Goal: Information Seeking & Learning: Learn about a topic

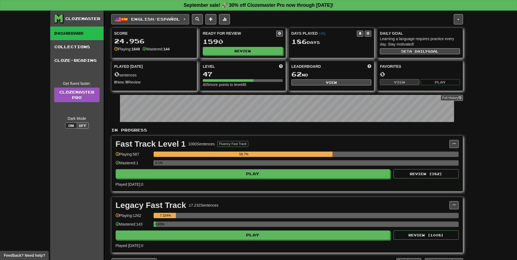
click at [180, 21] on span "English / Español" at bounding box center [155, 19] width 49 height 5
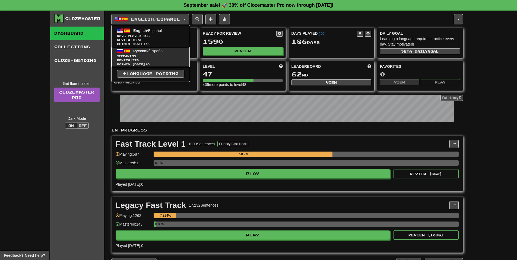
click at [149, 61] on span "Review: 376" at bounding box center [150, 60] width 67 height 4
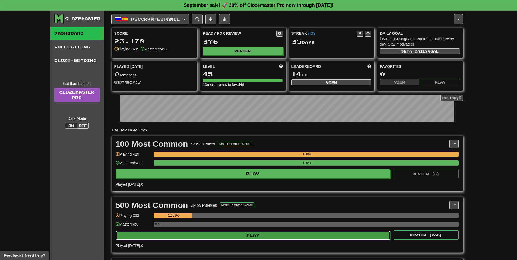
click at [248, 240] on button "Play" at bounding box center [253, 235] width 275 height 9
select select "**"
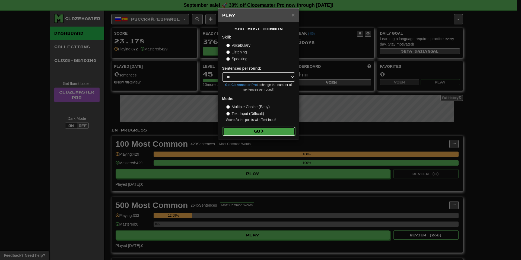
click at [259, 133] on button "Go" at bounding box center [259, 131] width 73 height 9
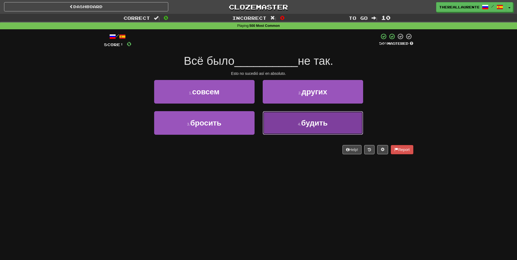
drag, startPoint x: 295, startPoint y: 133, endPoint x: 288, endPoint y: 137, distance: 7.9
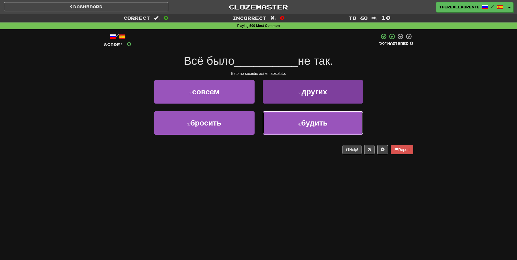
click at [295, 134] on button "4 . будить" at bounding box center [313, 123] width 100 height 24
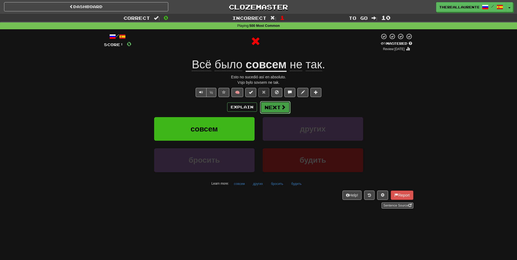
click at [279, 111] on button "Next" at bounding box center [275, 107] width 30 height 12
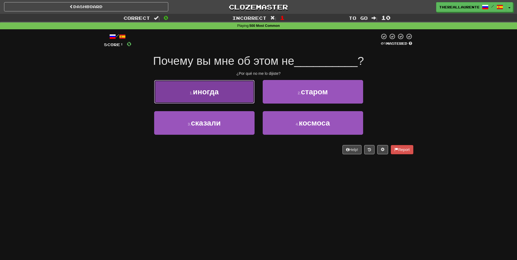
click at [219, 91] on span "иногда" at bounding box center [206, 92] width 26 height 8
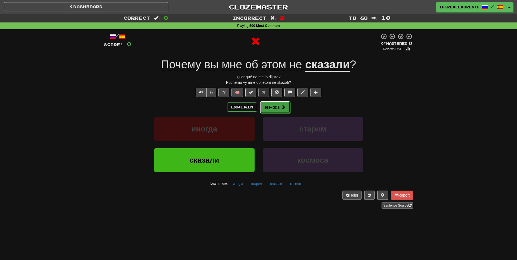
click at [279, 109] on button "Next" at bounding box center [275, 107] width 30 height 12
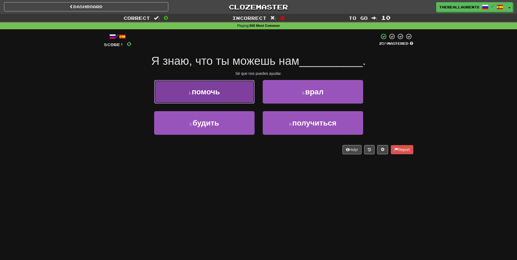
click at [220, 96] on span "помочь" at bounding box center [206, 92] width 28 height 8
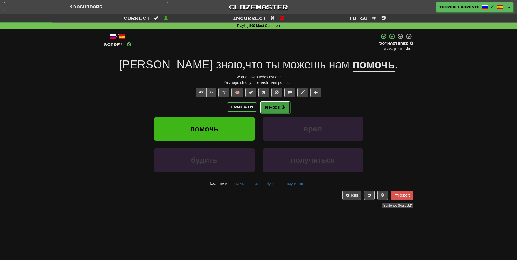
click at [272, 106] on button "Next" at bounding box center [275, 107] width 30 height 12
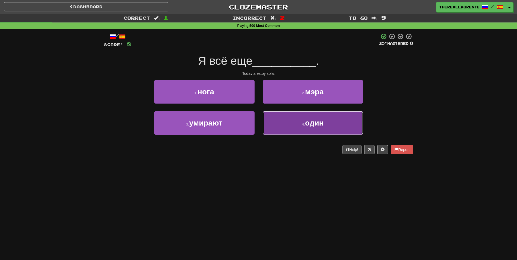
click at [297, 126] on button "4 . один" at bounding box center [313, 123] width 100 height 24
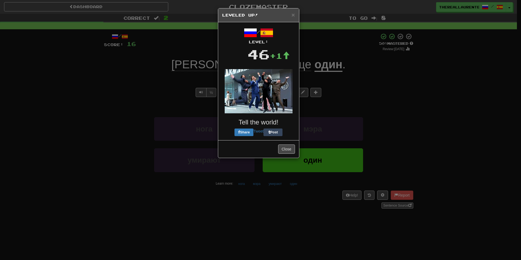
click at [279, 109] on body "Dashboard Clozemaster thereallaurente / Toggle Dropdown Dashboard Leaderboard A…" at bounding box center [260, 226] width 521 height 453
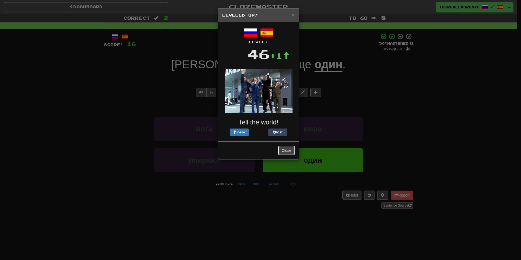
click at [288, 153] on button "Close" at bounding box center [286, 150] width 17 height 9
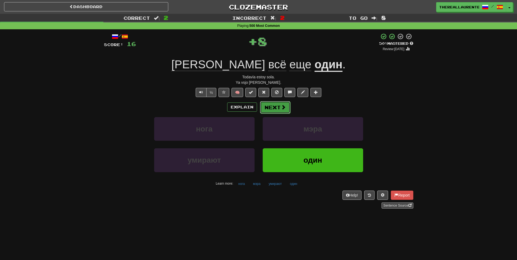
click at [279, 109] on button "Next" at bounding box center [275, 107] width 30 height 12
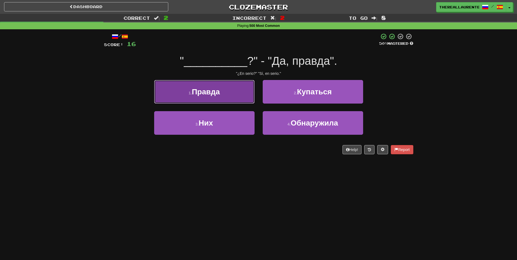
click at [220, 98] on button "1 . Правда" at bounding box center [204, 92] width 100 height 24
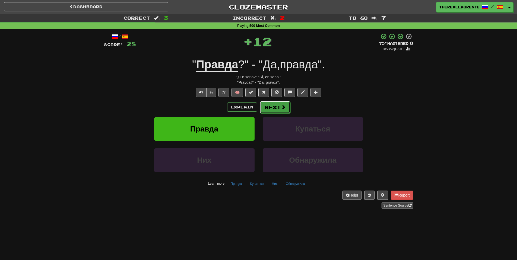
click at [277, 108] on button "Next" at bounding box center [275, 107] width 30 height 12
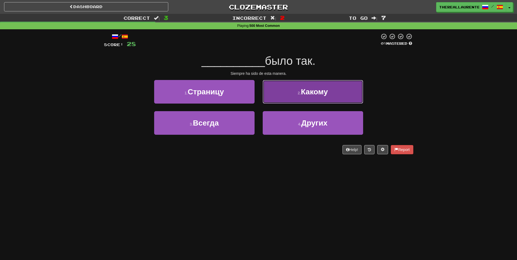
click at [295, 97] on button "2 . Какому" at bounding box center [313, 92] width 100 height 24
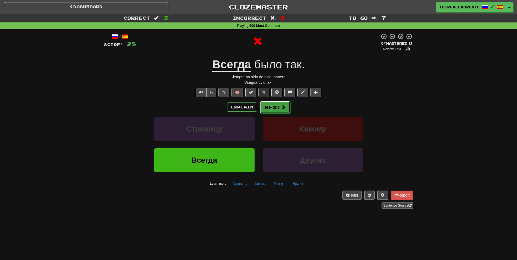
click at [269, 111] on button "Next" at bounding box center [275, 107] width 30 height 12
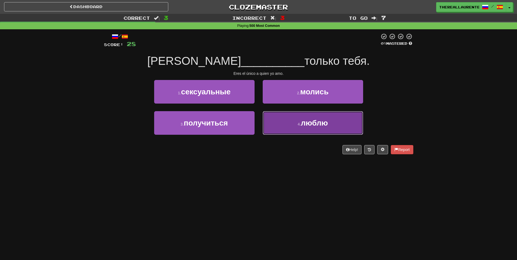
drag, startPoint x: 308, startPoint y: 123, endPoint x: 283, endPoint y: 127, distance: 25.8
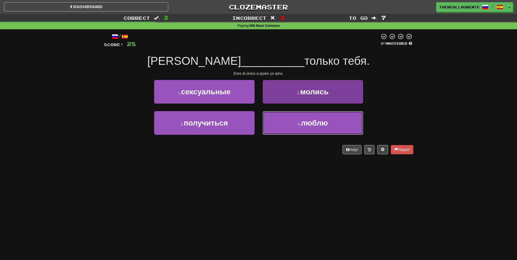
click at [308, 123] on span "люблю" at bounding box center [314, 123] width 27 height 8
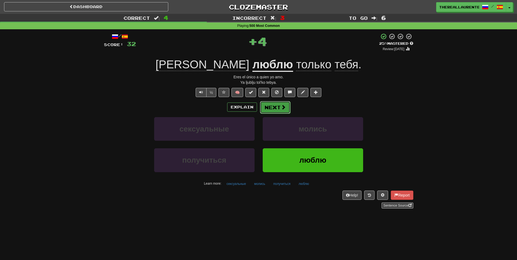
click at [281, 104] on button "Next" at bounding box center [275, 107] width 30 height 12
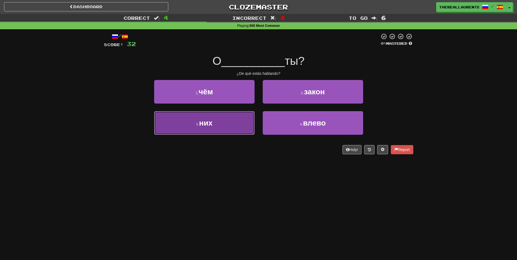
click at [223, 128] on button "3 . них" at bounding box center [204, 123] width 100 height 24
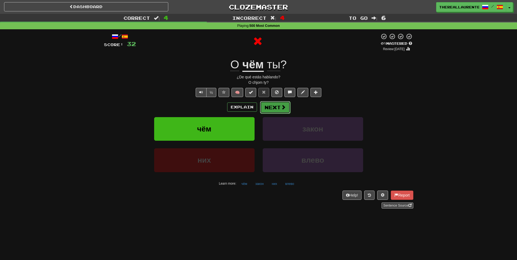
click at [276, 108] on button "Next" at bounding box center [275, 107] width 30 height 12
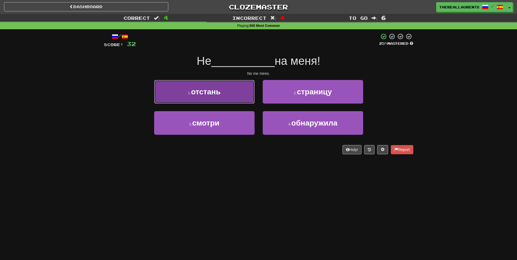
click at [239, 100] on button "1 . отстань" at bounding box center [204, 92] width 100 height 24
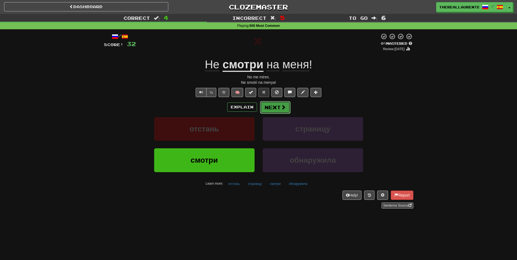
click at [273, 109] on button "Next" at bounding box center [275, 107] width 30 height 12
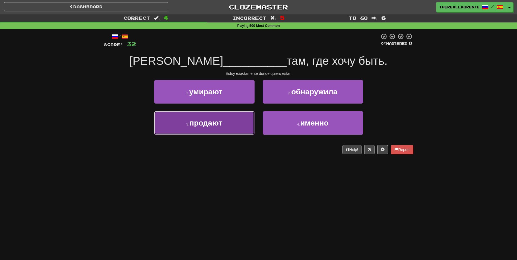
click at [235, 126] on button "3 . продают" at bounding box center [204, 123] width 100 height 24
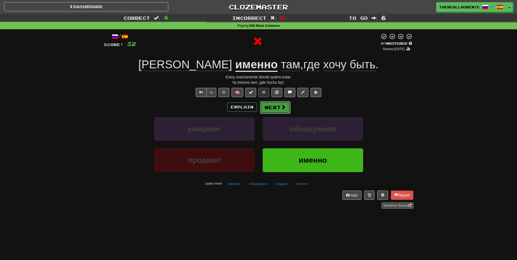
click at [278, 107] on button "Next" at bounding box center [275, 107] width 30 height 12
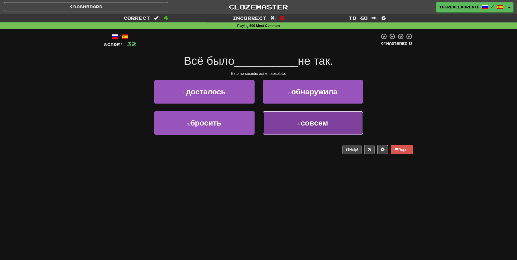
click at [317, 124] on span "совсем" at bounding box center [314, 123] width 27 height 8
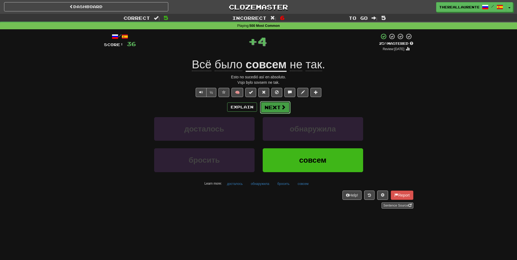
click at [281, 106] on span at bounding box center [283, 107] width 5 height 5
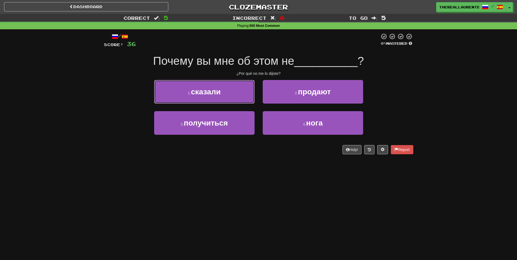
drag, startPoint x: 206, startPoint y: 101, endPoint x: 214, endPoint y: 101, distance: 8.4
click at [206, 100] on button "1 . сказали" at bounding box center [204, 92] width 100 height 24
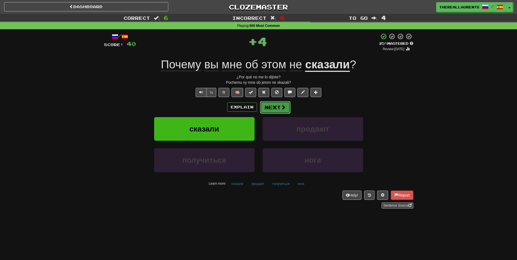
click at [284, 105] on button "Next" at bounding box center [275, 107] width 30 height 12
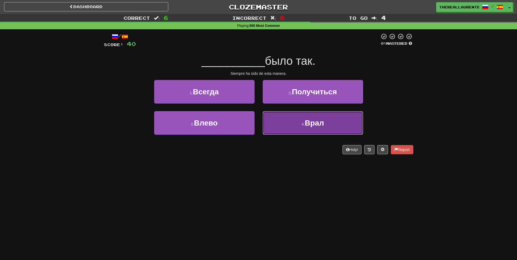
click at [309, 125] on span "Врал" at bounding box center [314, 123] width 19 height 8
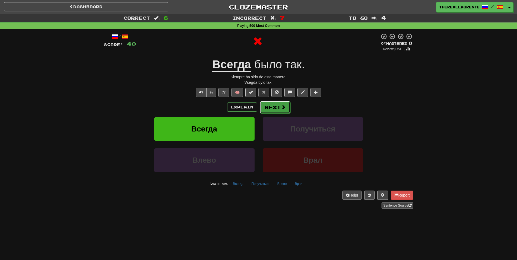
click at [278, 108] on button "Next" at bounding box center [275, 107] width 30 height 12
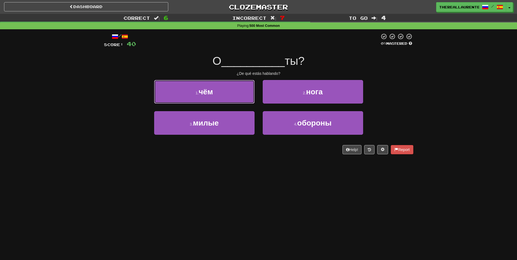
drag, startPoint x: 227, startPoint y: 100, endPoint x: 237, endPoint y: 101, distance: 10.1
click at [227, 100] on button "1 . чём" at bounding box center [204, 92] width 100 height 24
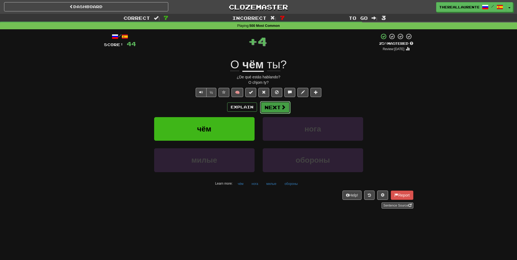
click at [278, 105] on button "Next" at bounding box center [275, 107] width 30 height 12
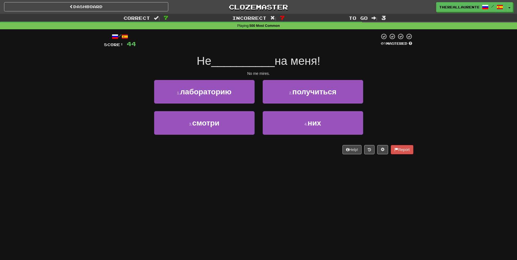
click at [244, 136] on div "3 . смотри" at bounding box center [204, 126] width 109 height 31
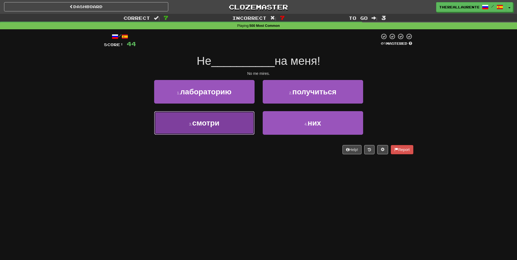
click at [242, 123] on button "3 . смотри" at bounding box center [204, 123] width 100 height 24
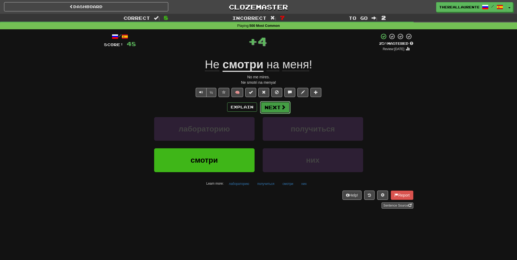
click at [277, 105] on button "Next" at bounding box center [275, 107] width 30 height 12
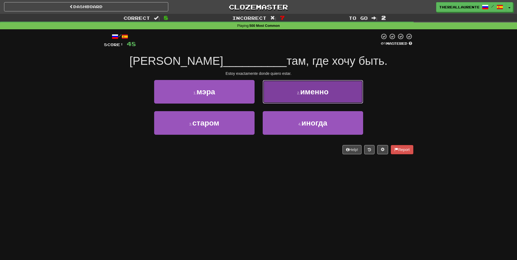
click at [293, 93] on button "2 . именно" at bounding box center [313, 92] width 100 height 24
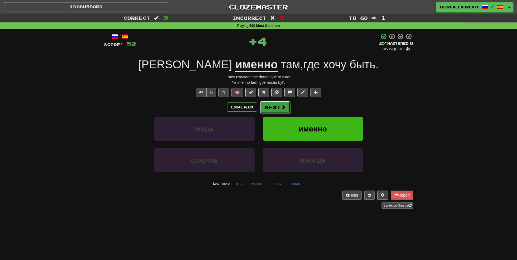
click at [273, 106] on button "Next" at bounding box center [275, 107] width 30 height 12
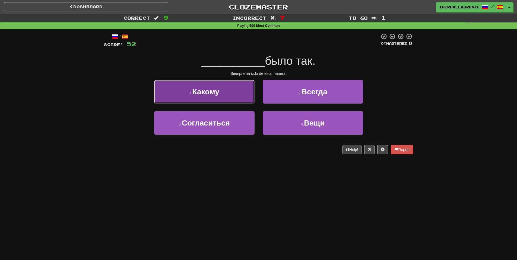
click at [229, 93] on button "1 . Какому" at bounding box center [204, 92] width 100 height 24
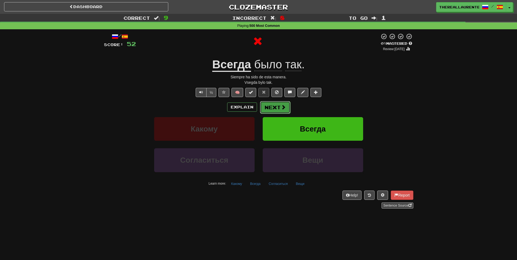
click at [279, 109] on button "Next" at bounding box center [275, 107] width 30 height 12
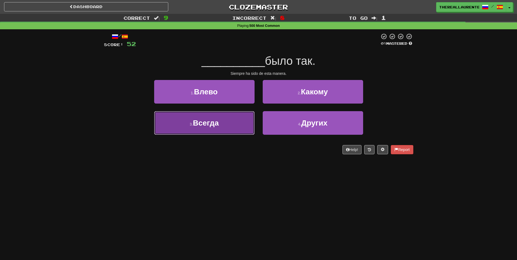
click at [228, 123] on button "3 . Всегда" at bounding box center [204, 123] width 100 height 24
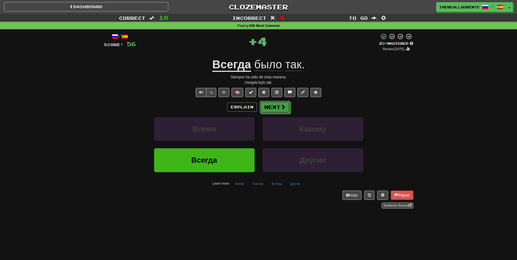
click at [280, 109] on button "Next" at bounding box center [275, 107] width 30 height 12
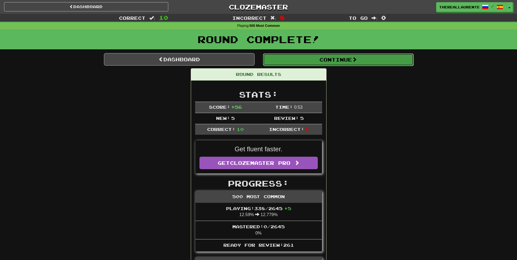
click at [345, 56] on button "Continue" at bounding box center [338, 59] width 151 height 12
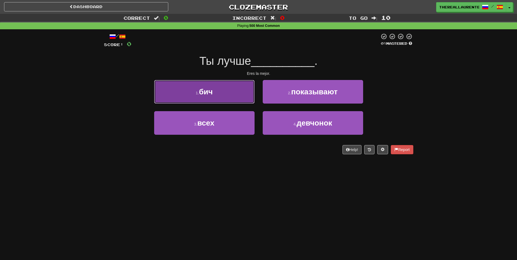
click at [221, 92] on button "1 . бич" at bounding box center [204, 92] width 100 height 24
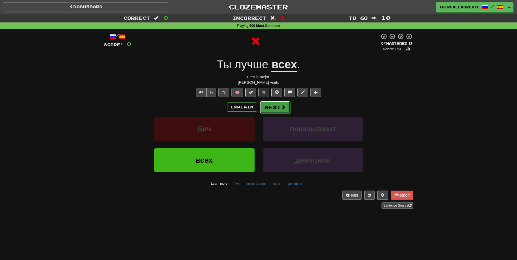
click at [279, 109] on button "Next" at bounding box center [275, 107] width 30 height 12
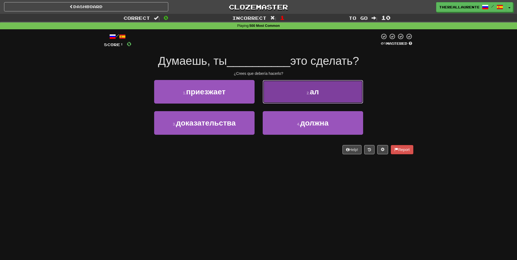
click at [304, 96] on button "2 . ал" at bounding box center [313, 92] width 100 height 24
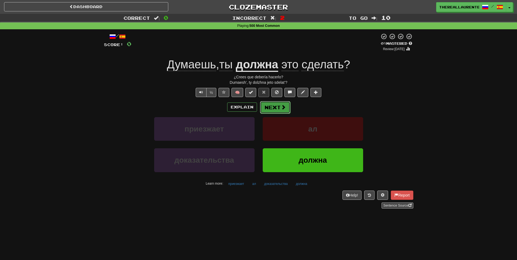
click at [275, 109] on button "Next" at bounding box center [275, 107] width 30 height 12
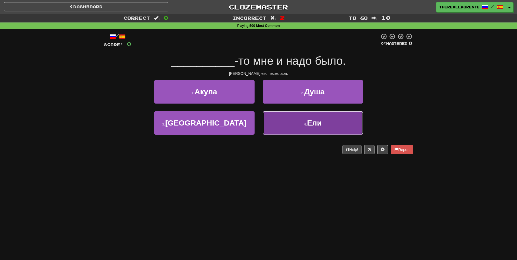
click at [313, 122] on span "Ели" at bounding box center [314, 123] width 15 height 8
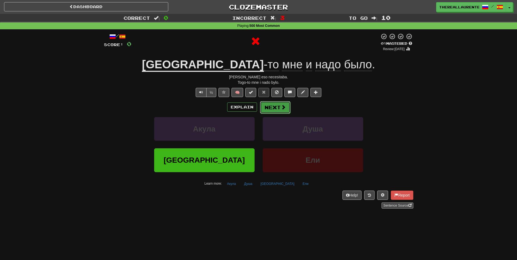
click at [277, 110] on button "Next" at bounding box center [275, 107] width 30 height 12
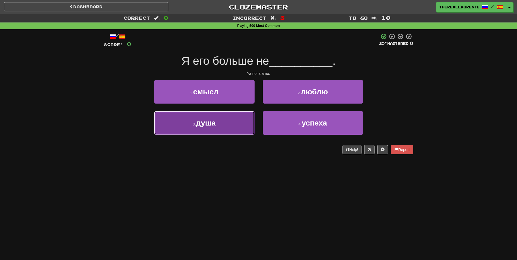
click at [231, 128] on button "3 . душа" at bounding box center [204, 123] width 100 height 24
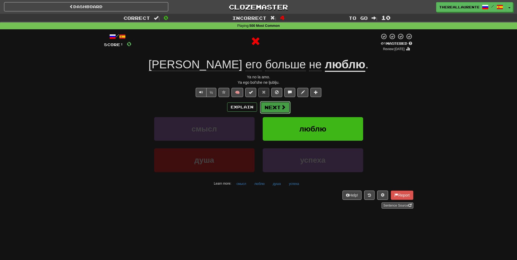
click at [283, 109] on span at bounding box center [283, 107] width 5 height 5
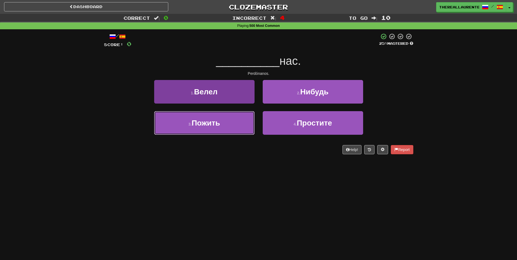
drag, startPoint x: 207, startPoint y: 130, endPoint x: 215, endPoint y: 128, distance: 8.3
click at [209, 130] on button "3 . Пожить" at bounding box center [204, 123] width 100 height 24
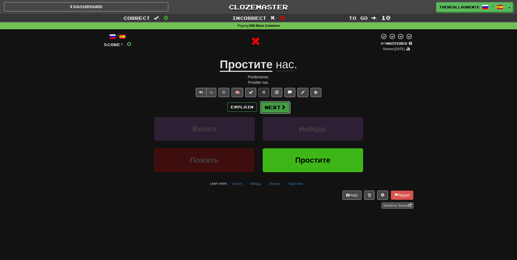
click at [284, 110] on button "Next" at bounding box center [275, 107] width 30 height 12
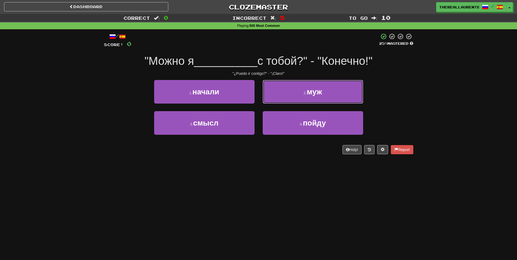
drag, startPoint x: 288, startPoint y: 97, endPoint x: 285, endPoint y: 99, distance: 4.0
click at [286, 98] on button "2 . муж" at bounding box center [313, 92] width 100 height 24
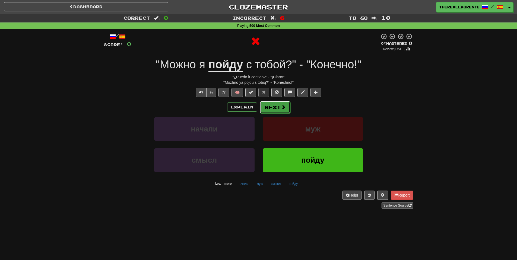
click at [271, 109] on button "Next" at bounding box center [275, 107] width 30 height 12
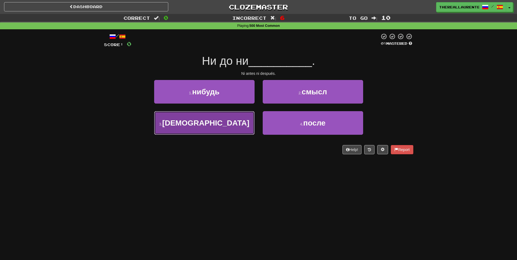
click at [237, 128] on button "3 . боги" at bounding box center [204, 123] width 100 height 24
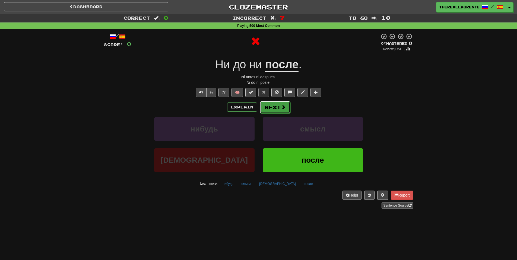
click at [271, 109] on button "Next" at bounding box center [275, 107] width 30 height 12
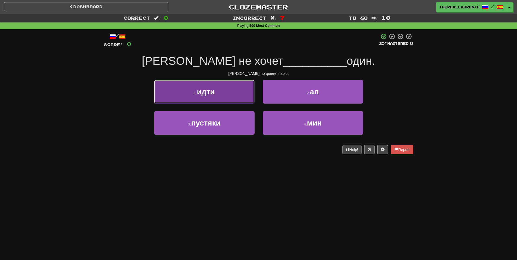
click at [217, 97] on button "1 . идти" at bounding box center [204, 92] width 100 height 24
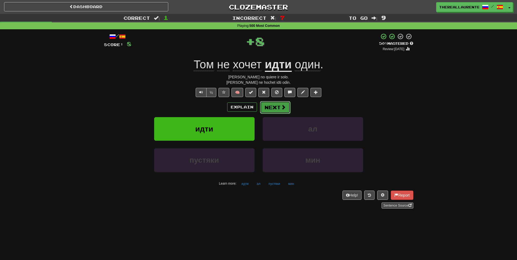
click at [270, 106] on button "Next" at bounding box center [275, 107] width 30 height 12
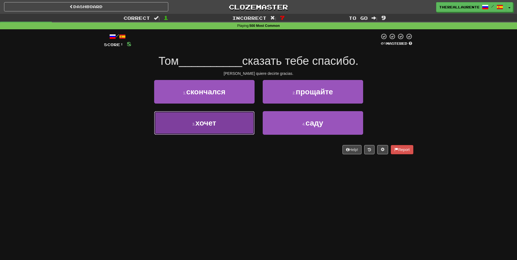
click at [209, 123] on span "хочет" at bounding box center [205, 123] width 21 height 8
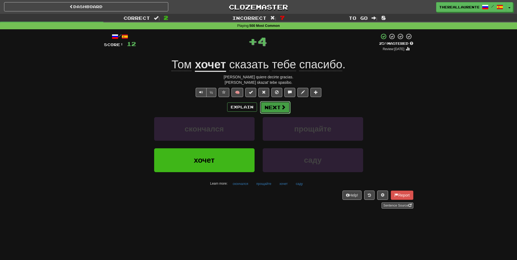
click at [271, 106] on button "Next" at bounding box center [275, 107] width 30 height 12
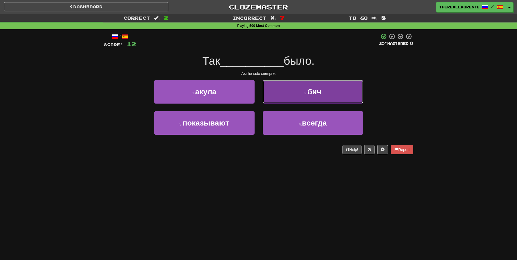
click at [301, 87] on button "2 . бич" at bounding box center [313, 92] width 100 height 24
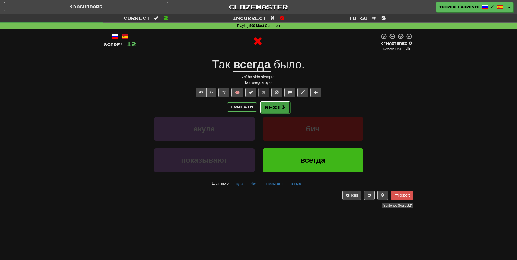
click at [275, 106] on button "Next" at bounding box center [275, 107] width 30 height 12
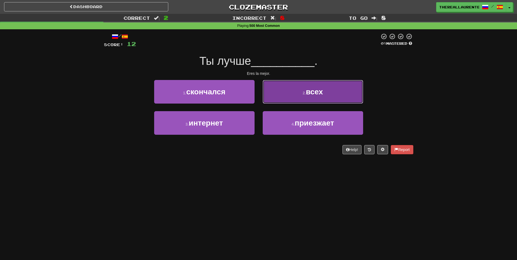
drag, startPoint x: 300, startPoint y: 98, endPoint x: 286, endPoint y: 101, distance: 14.2
click at [299, 99] on button "2 . всех" at bounding box center [313, 92] width 100 height 24
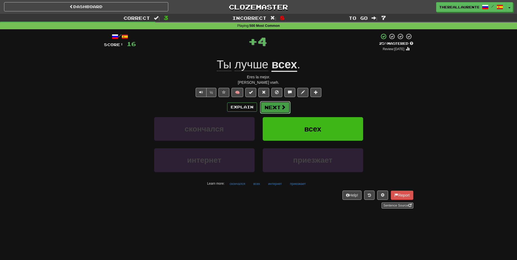
click at [280, 106] on button "Next" at bounding box center [275, 107] width 30 height 12
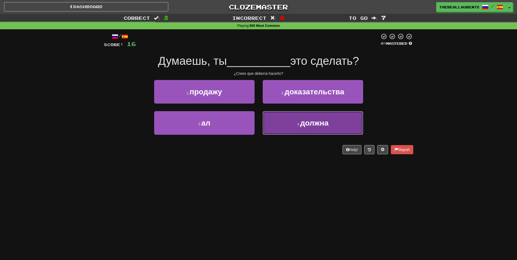
click at [294, 117] on button "4 . должна" at bounding box center [313, 123] width 100 height 24
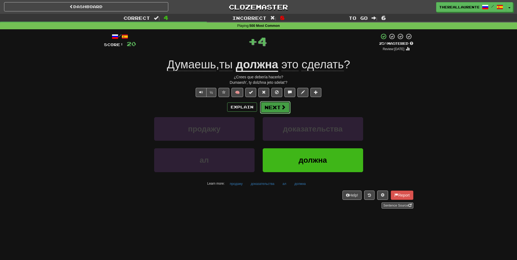
click at [275, 109] on button "Next" at bounding box center [275, 107] width 30 height 12
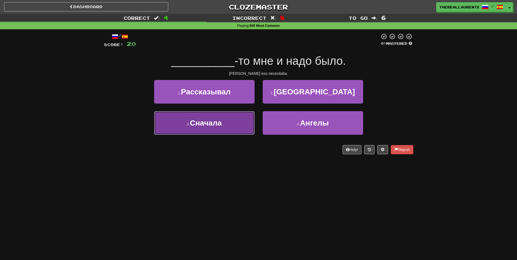
click at [201, 125] on span "Сначала" at bounding box center [206, 123] width 32 height 8
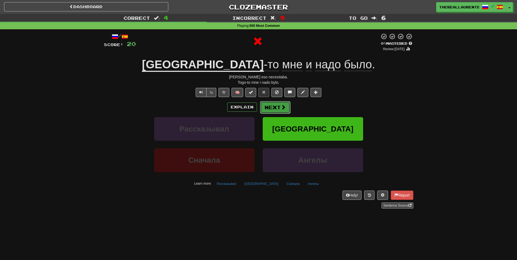
click at [276, 110] on button "Next" at bounding box center [275, 107] width 30 height 12
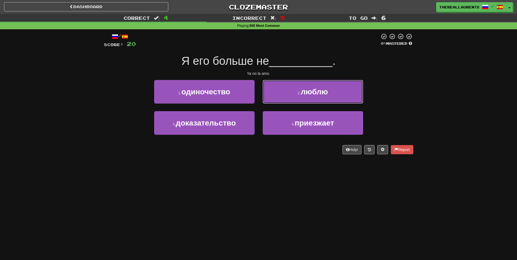
click at [291, 101] on button "2 . люблю" at bounding box center [313, 92] width 100 height 24
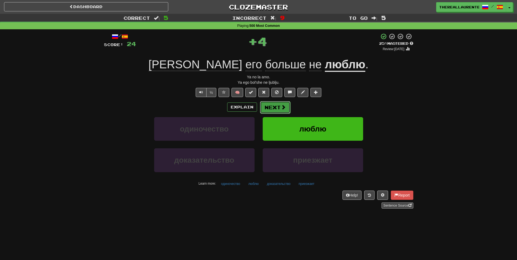
click at [276, 108] on button "Next" at bounding box center [275, 107] width 30 height 12
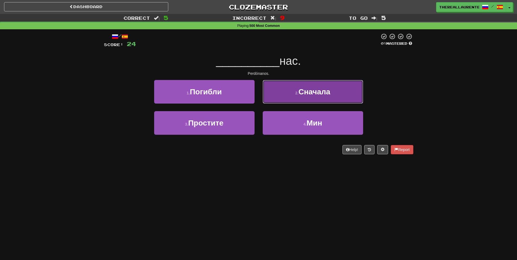
click at [295, 100] on button "2 . Сначала" at bounding box center [313, 92] width 100 height 24
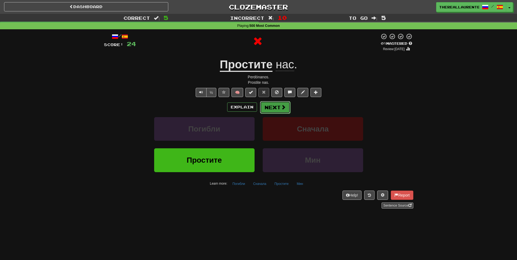
click at [276, 110] on button "Next" at bounding box center [275, 107] width 30 height 12
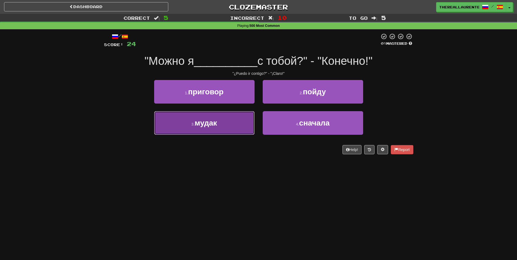
click at [223, 125] on button "3 . мудак" at bounding box center [204, 123] width 100 height 24
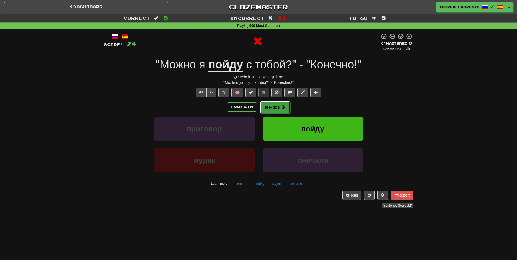
click at [272, 109] on button "Next" at bounding box center [275, 107] width 30 height 12
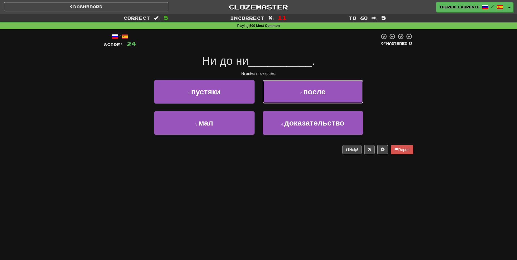
drag, startPoint x: 309, startPoint y: 96, endPoint x: 284, endPoint y: 98, distance: 24.8
click at [306, 96] on span "после" at bounding box center [314, 92] width 22 height 8
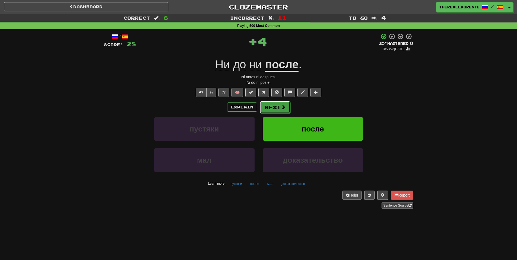
click at [276, 108] on button "Next" at bounding box center [275, 107] width 30 height 12
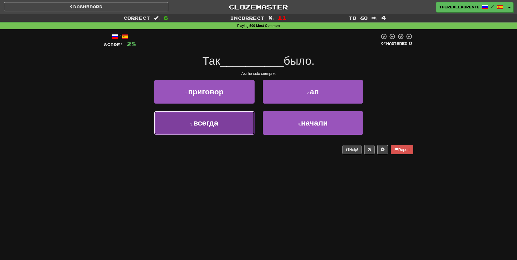
drag, startPoint x: 207, startPoint y: 124, endPoint x: 230, endPoint y: 121, distance: 23.1
click at [207, 125] on span "всегда" at bounding box center [205, 123] width 25 height 8
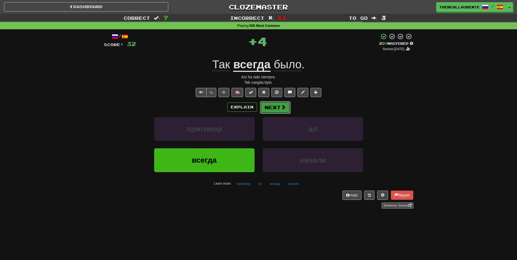
click at [281, 106] on span at bounding box center [283, 107] width 5 height 5
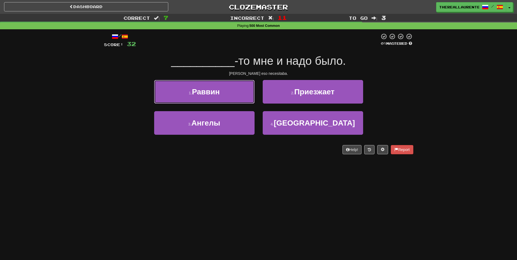
drag, startPoint x: 221, startPoint y: 96, endPoint x: 227, endPoint y: 100, distance: 8.1
click at [220, 96] on span "Раввин" at bounding box center [206, 92] width 28 height 8
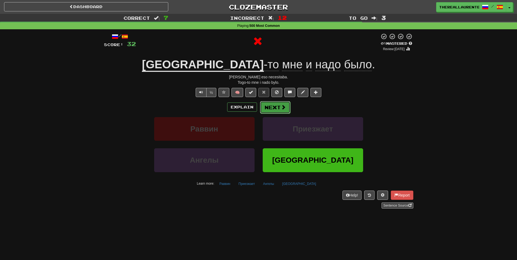
click at [271, 106] on button "Next" at bounding box center [275, 107] width 30 height 12
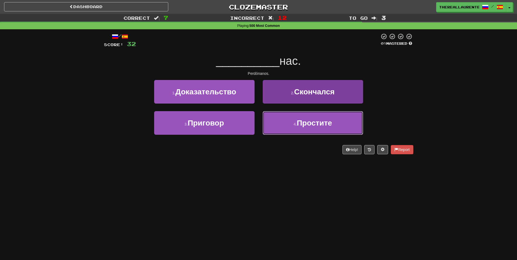
drag, startPoint x: 326, startPoint y: 124, endPoint x: 316, endPoint y: 124, distance: 9.5
click at [326, 124] on span "Простите" at bounding box center [314, 123] width 35 height 8
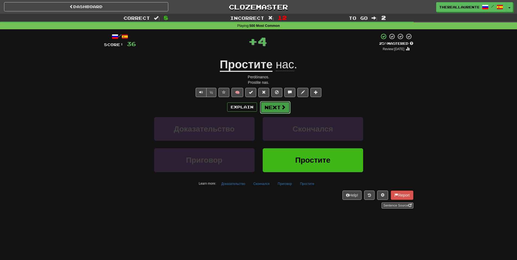
click at [283, 110] on span at bounding box center [283, 107] width 5 height 5
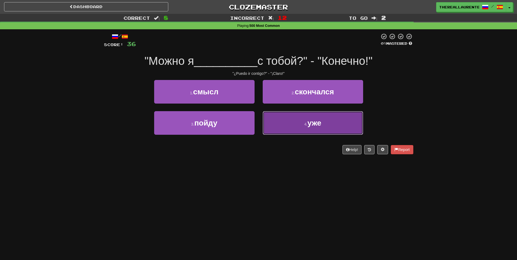
click at [304, 123] on small "4 ." at bounding box center [305, 124] width 3 height 4
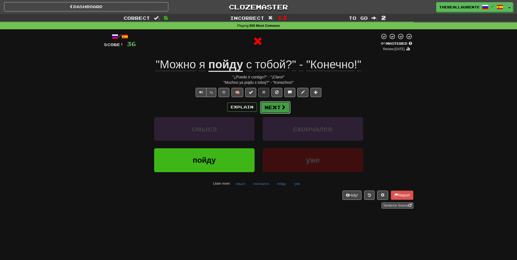
click at [274, 108] on button "Next" at bounding box center [275, 107] width 30 height 12
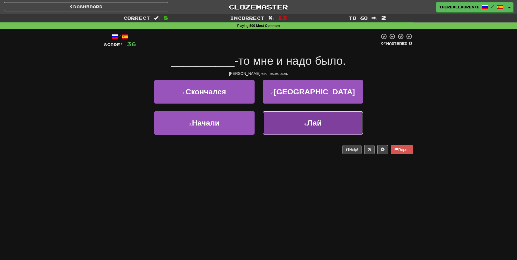
click at [321, 122] on span "Лай" at bounding box center [314, 123] width 14 height 8
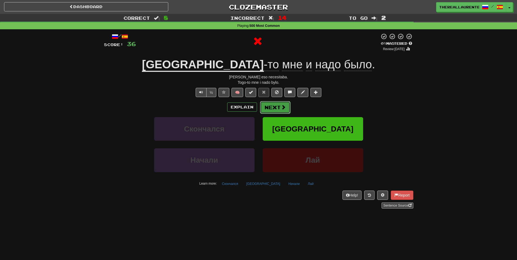
click at [279, 107] on button "Next" at bounding box center [275, 107] width 30 height 12
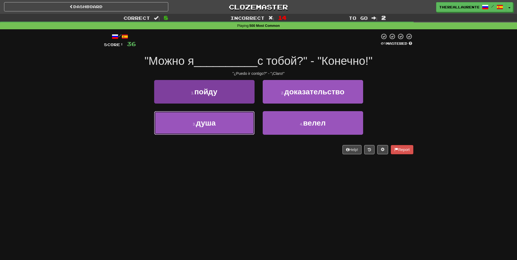
click at [229, 125] on button "3 . душа" at bounding box center [204, 123] width 100 height 24
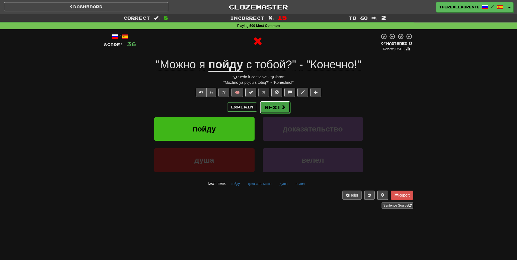
click at [270, 105] on button "Next" at bounding box center [275, 107] width 30 height 12
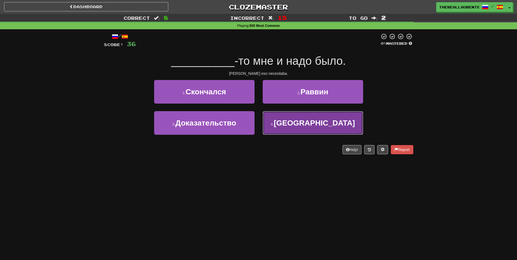
click at [305, 124] on span "Того" at bounding box center [314, 123] width 81 height 8
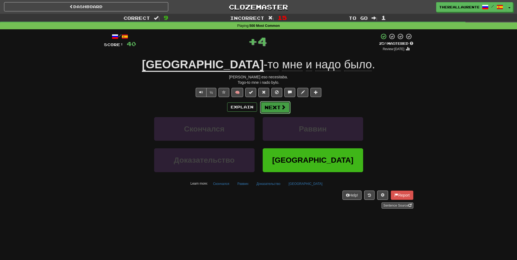
click at [274, 109] on button "Next" at bounding box center [275, 107] width 30 height 12
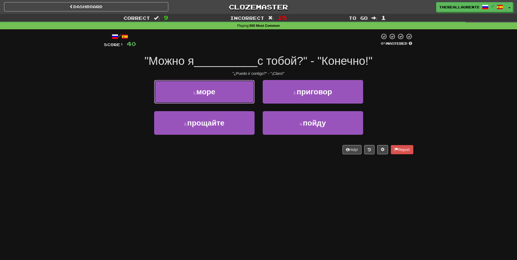
drag, startPoint x: 218, startPoint y: 93, endPoint x: 241, endPoint y: 100, distance: 24.0
click at [217, 93] on button "1 . море" at bounding box center [204, 92] width 100 height 24
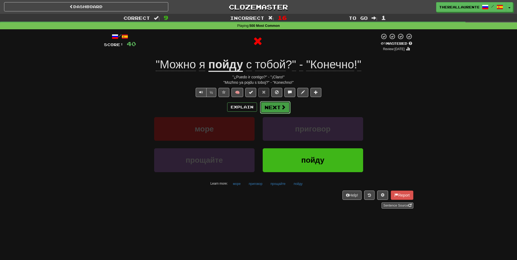
click at [272, 104] on button "Next" at bounding box center [275, 107] width 30 height 12
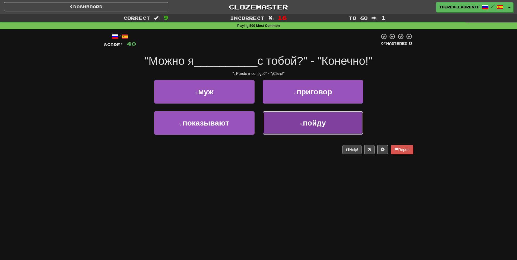
click at [344, 129] on button "4 . пойду" at bounding box center [313, 123] width 100 height 24
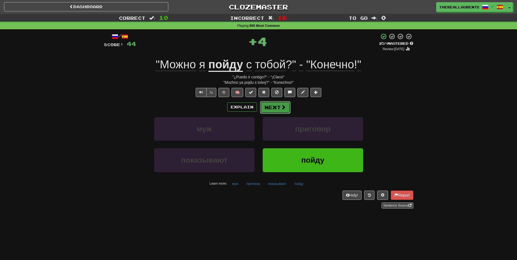
click at [283, 109] on span at bounding box center [283, 107] width 5 height 5
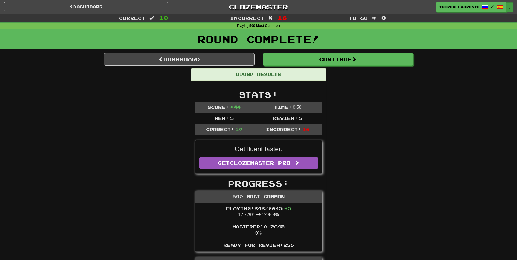
click at [511, 7] on button "Toggle Dropdown" at bounding box center [509, 7] width 7 height 10
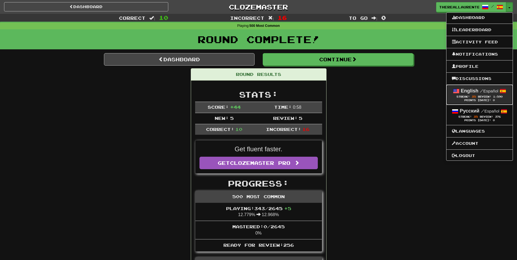
click at [461, 90] on strong "English" at bounding box center [470, 90] width 18 height 5
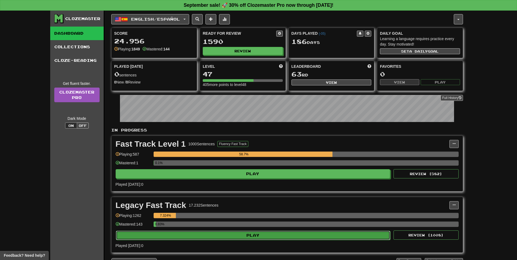
click at [249, 237] on button "Play" at bounding box center [253, 235] width 275 height 9
select select "**"
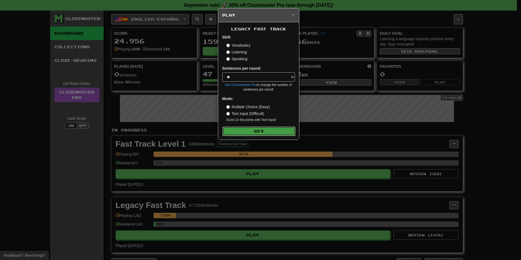
click at [262, 135] on button "Go" at bounding box center [259, 131] width 73 height 9
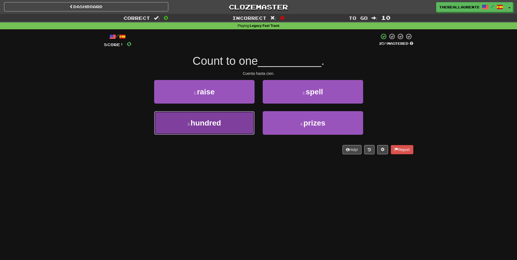
click at [220, 127] on span "hundred" at bounding box center [205, 123] width 30 height 8
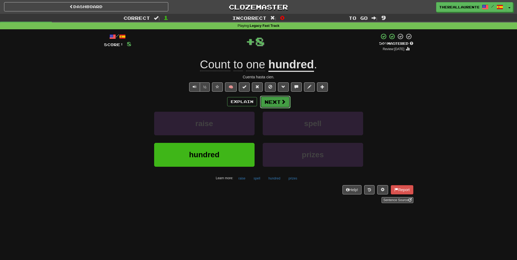
click at [276, 106] on button "Next" at bounding box center [275, 102] width 30 height 12
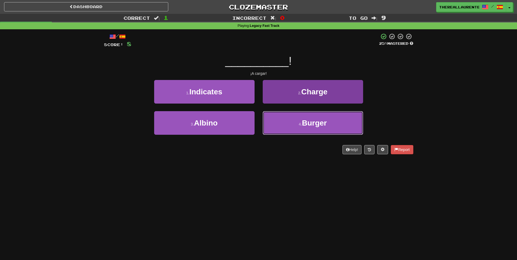
drag, startPoint x: 301, startPoint y: 121, endPoint x: 265, endPoint y: 131, distance: 37.8
click at [299, 122] on button "4 . Burger" at bounding box center [313, 123] width 100 height 24
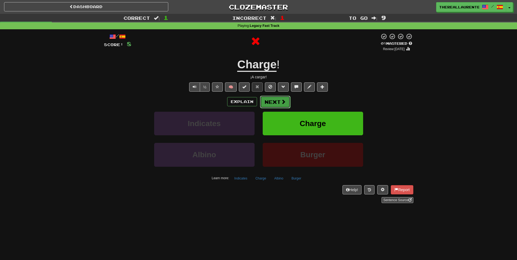
click at [280, 99] on button "Next" at bounding box center [275, 102] width 30 height 12
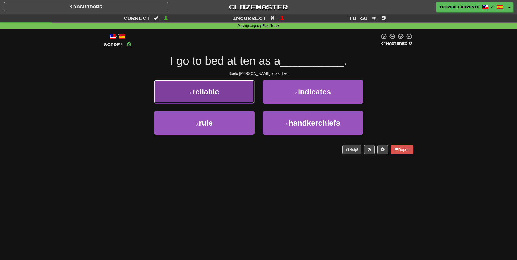
click at [231, 98] on button "1 . reliable" at bounding box center [204, 92] width 100 height 24
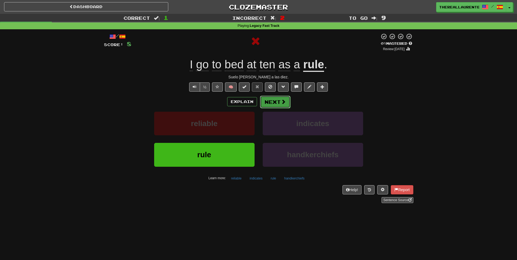
click at [277, 103] on button "Next" at bounding box center [275, 102] width 30 height 12
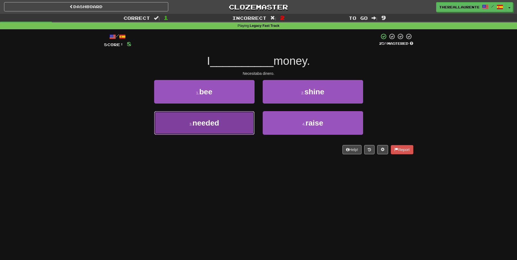
click at [230, 134] on button "3 . needed" at bounding box center [204, 123] width 100 height 24
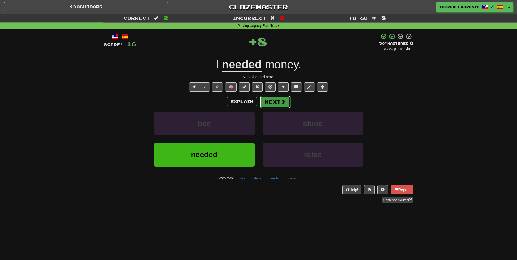
click at [285, 101] on button "Next" at bounding box center [275, 102] width 30 height 12
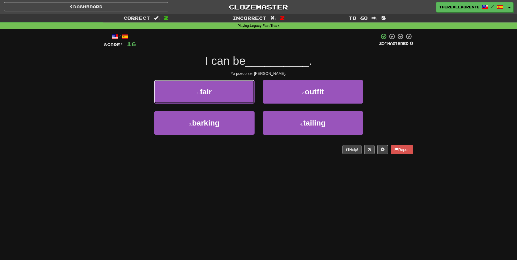
click at [221, 93] on button "1 . fair" at bounding box center [204, 92] width 100 height 24
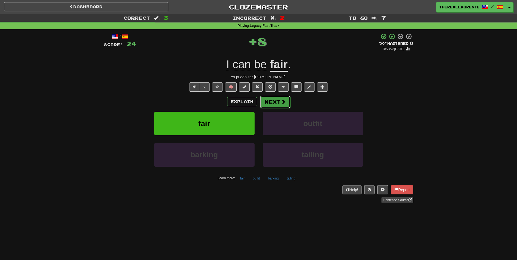
click at [279, 101] on button "Next" at bounding box center [275, 102] width 30 height 12
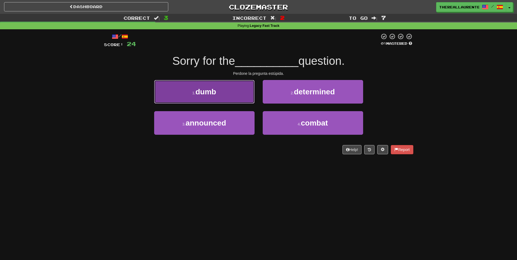
click at [218, 92] on button "1 . dumb" at bounding box center [204, 92] width 100 height 24
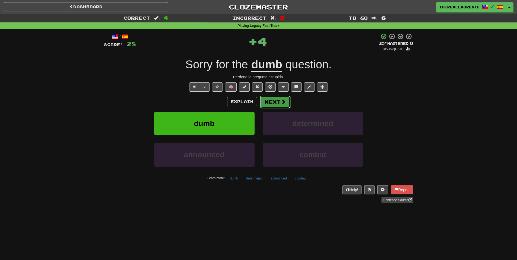
click at [278, 101] on button "Next" at bounding box center [275, 102] width 30 height 12
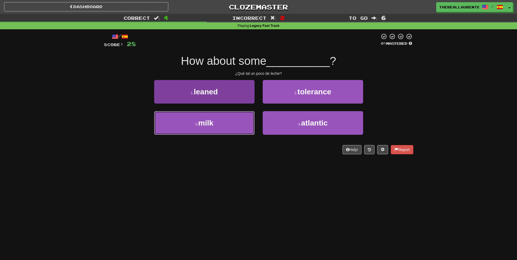
click at [226, 128] on button "3 . milk" at bounding box center [204, 123] width 100 height 24
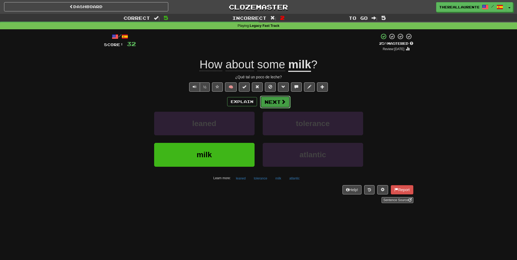
click at [277, 106] on button "Next" at bounding box center [275, 102] width 30 height 12
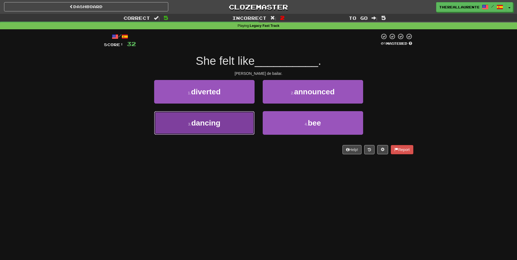
click at [220, 125] on span "dancing" at bounding box center [205, 123] width 29 height 8
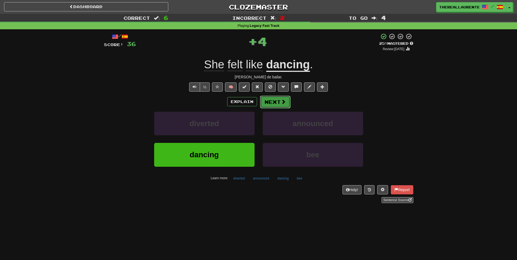
click at [281, 103] on span at bounding box center [283, 101] width 5 height 5
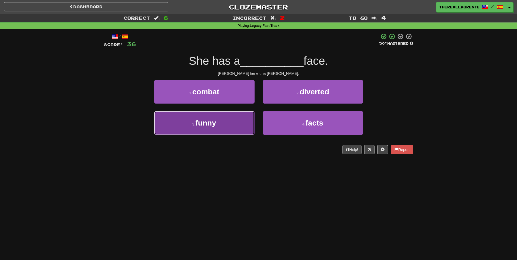
click at [223, 123] on button "3 . funny" at bounding box center [204, 123] width 100 height 24
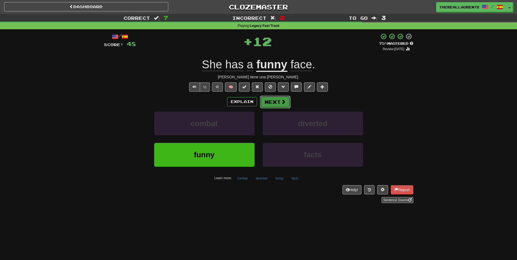
click at [279, 105] on button "Next" at bounding box center [275, 102] width 30 height 12
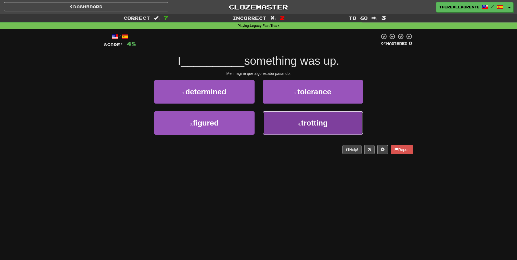
click at [296, 128] on button "4 . trotting" at bounding box center [313, 123] width 100 height 24
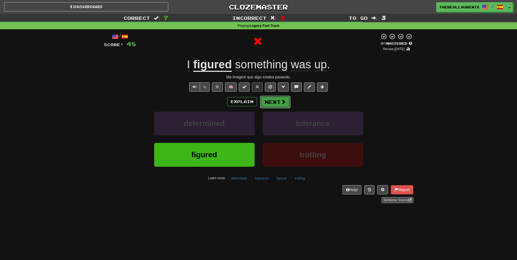
click at [269, 104] on button "Next" at bounding box center [275, 102] width 30 height 12
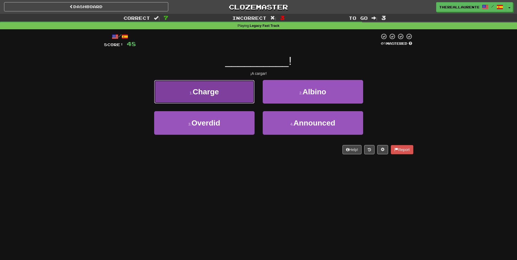
click at [208, 100] on button "1 . Charge" at bounding box center [204, 92] width 100 height 24
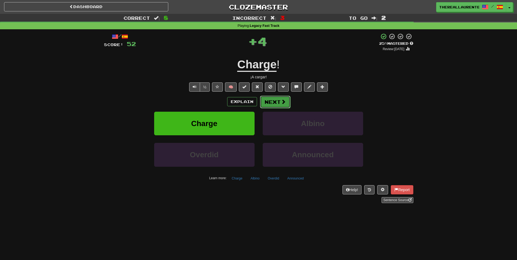
click at [276, 101] on button "Next" at bounding box center [275, 102] width 30 height 12
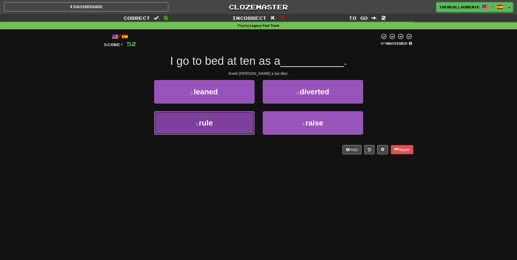
click at [217, 128] on button "3 . rule" at bounding box center [204, 123] width 100 height 24
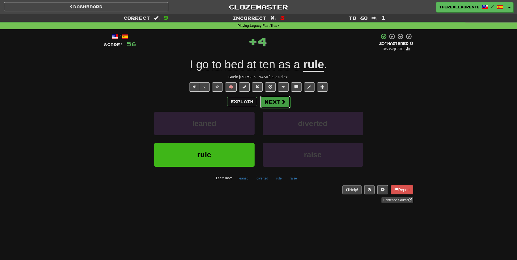
drag, startPoint x: 280, startPoint y: 102, endPoint x: 275, endPoint y: 106, distance: 5.4
click at [275, 106] on button "Next" at bounding box center [275, 102] width 30 height 12
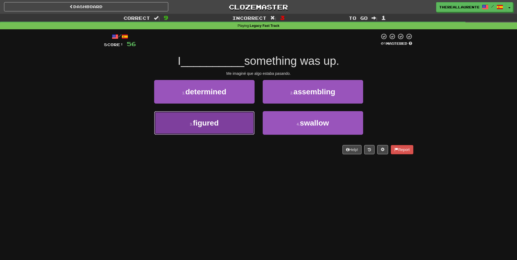
click at [230, 129] on button "3 . figured" at bounding box center [204, 123] width 100 height 24
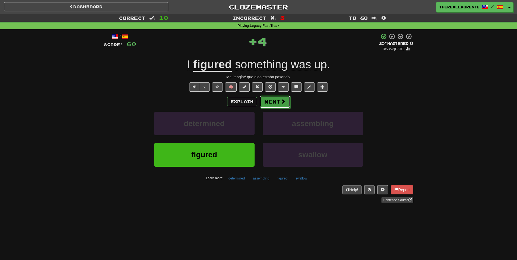
drag, startPoint x: 275, startPoint y: 101, endPoint x: 269, endPoint y: 106, distance: 7.6
click at [274, 103] on button "Next" at bounding box center [275, 102] width 30 height 12
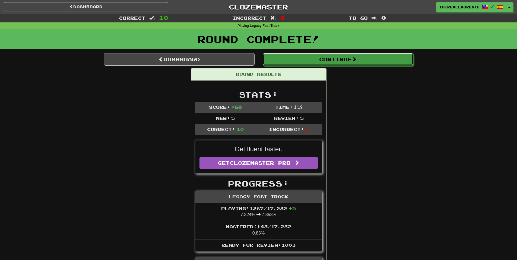
drag, startPoint x: 325, startPoint y: 57, endPoint x: 312, endPoint y: 66, distance: 16.1
click at [325, 58] on button "Continue" at bounding box center [338, 59] width 151 height 12
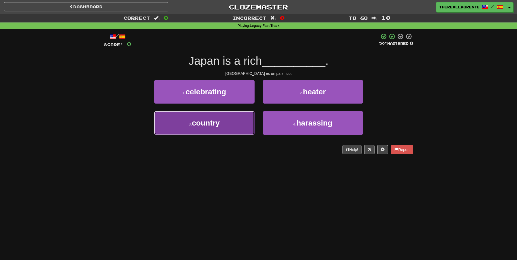
click at [218, 125] on span "country" at bounding box center [206, 123] width 28 height 8
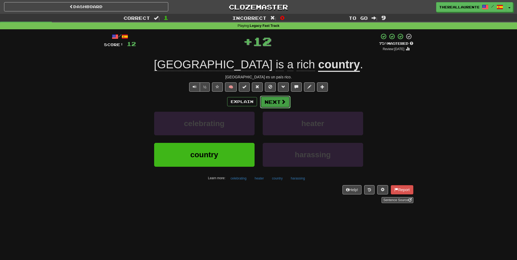
click at [277, 102] on button "Next" at bounding box center [275, 102] width 30 height 12
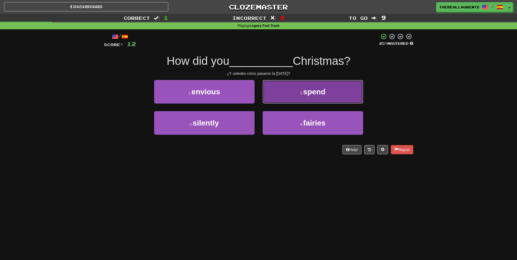
click at [290, 100] on button "2 . spend" at bounding box center [313, 92] width 100 height 24
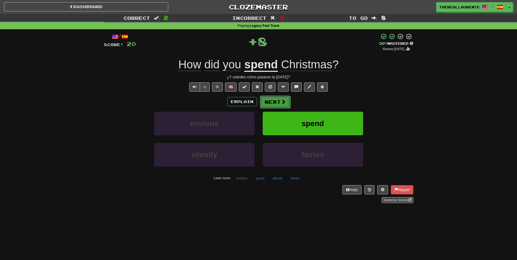
click at [281, 104] on span at bounding box center [283, 101] width 5 height 5
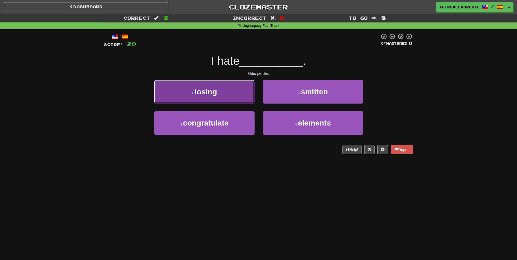
click at [222, 93] on button "1 . losing" at bounding box center [204, 92] width 100 height 24
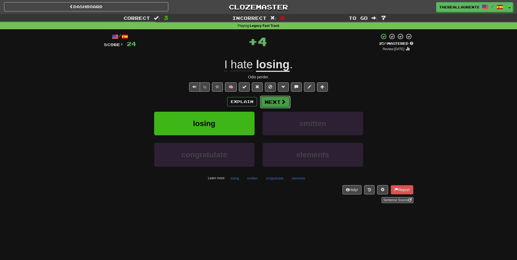
click at [281, 107] on button "Next" at bounding box center [275, 102] width 30 height 12
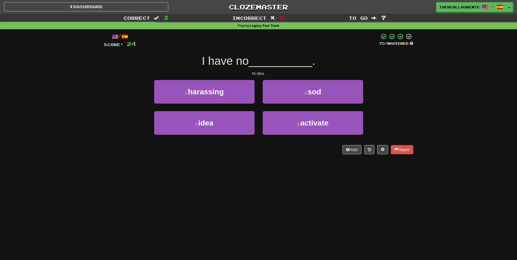
click at [213, 135] on div "3 . idea" at bounding box center [204, 126] width 109 height 31
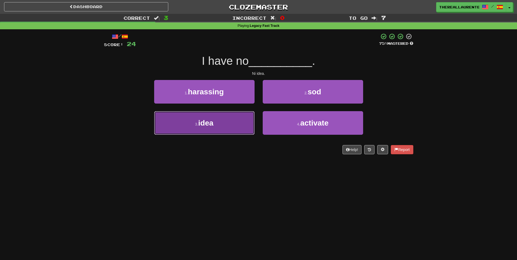
click at [219, 127] on button "3 . idea" at bounding box center [204, 123] width 100 height 24
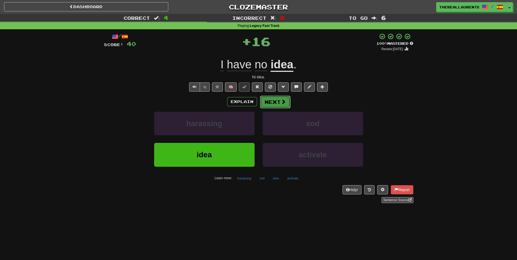
click at [278, 103] on button "Next" at bounding box center [275, 102] width 30 height 12
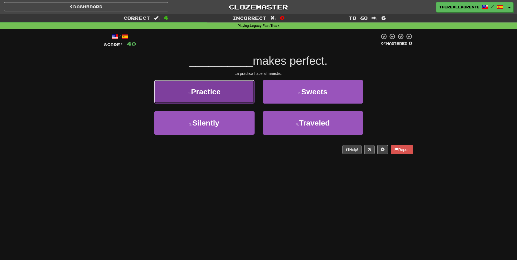
click at [232, 95] on button "1 . Practice" at bounding box center [204, 92] width 100 height 24
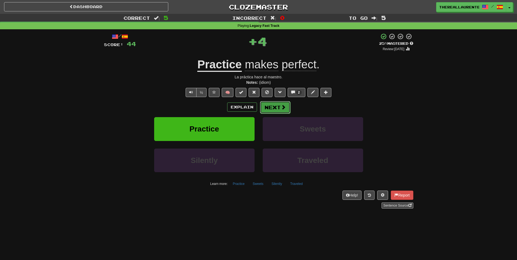
click at [277, 109] on button "Next" at bounding box center [275, 107] width 30 height 12
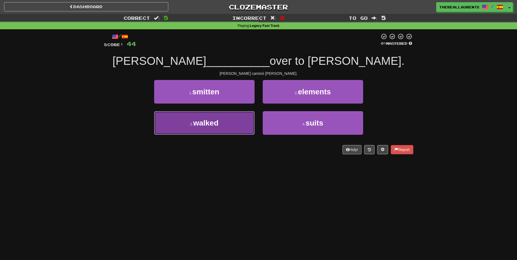
click at [227, 125] on button "3 . walked" at bounding box center [204, 123] width 100 height 24
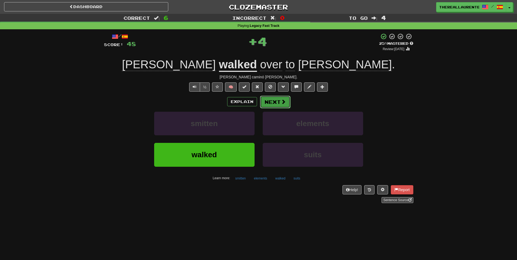
click at [281, 107] on button "Next" at bounding box center [275, 102] width 30 height 12
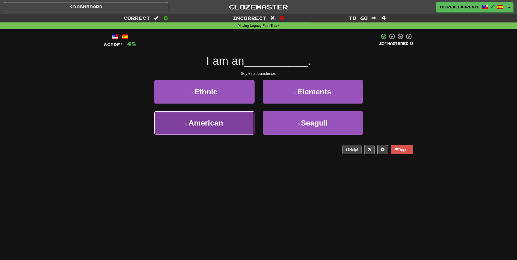
click at [213, 126] on span "American" at bounding box center [206, 123] width 35 height 8
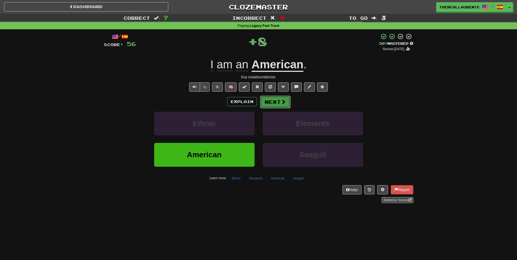
click at [279, 107] on button "Next" at bounding box center [275, 102] width 30 height 12
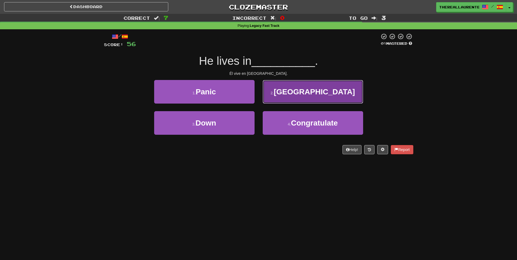
click at [314, 97] on button "2 . England" at bounding box center [313, 92] width 100 height 24
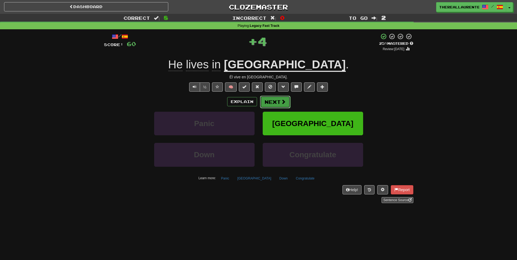
click at [283, 102] on span at bounding box center [283, 101] width 5 height 5
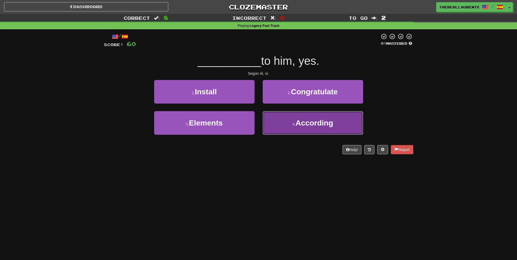
click at [285, 127] on button "4 . According" at bounding box center [313, 123] width 100 height 24
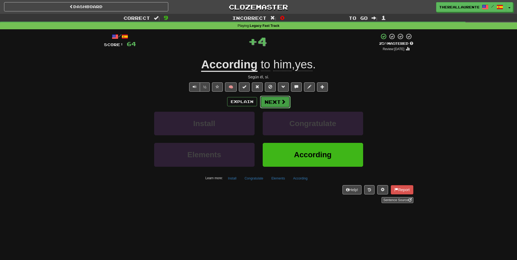
click at [278, 103] on button "Next" at bounding box center [275, 102] width 30 height 12
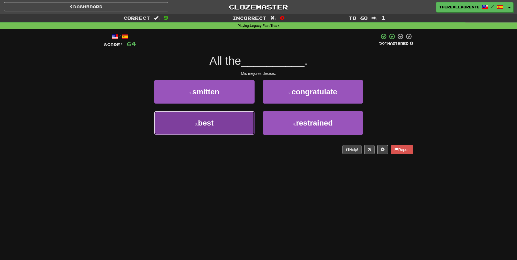
click at [229, 121] on button "3 . best" at bounding box center [204, 123] width 100 height 24
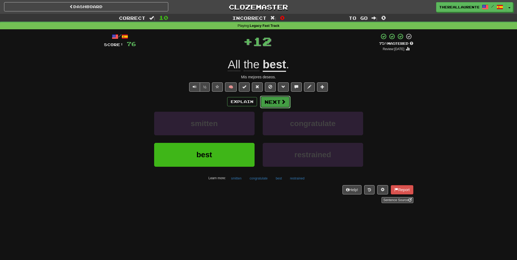
click at [281, 101] on span at bounding box center [283, 101] width 5 height 5
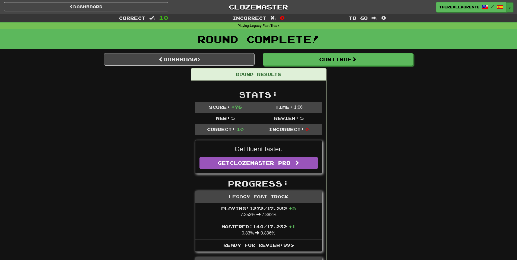
click at [510, 8] on span "button" at bounding box center [510, 8] width 2 height 1
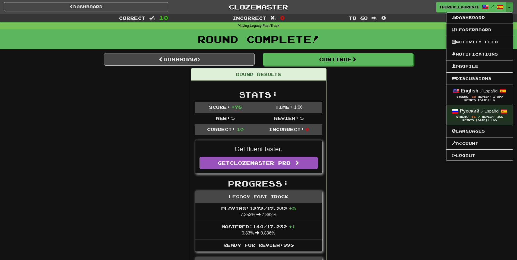
click at [418, 19] on div "To go : 0" at bounding box center [431, 18] width 172 height 8
